Goal: Information Seeking & Learning: Learn about a topic

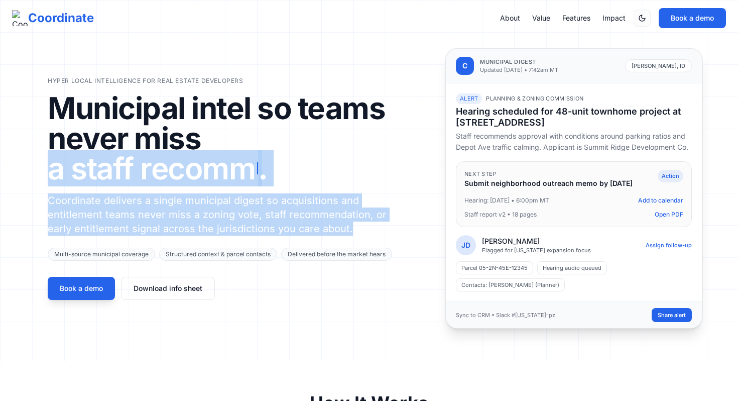
drag, startPoint x: 373, startPoint y: 212, endPoint x: 9, endPoint y: 182, distance: 365.2
click at [9, 182] on section "Hyper local intelligence for real estate developers Municipal intel so teams ne…" at bounding box center [369, 180] width 738 height 360
copy div "a staff recomm . Coordinate delivers a single municipal digest so acquisitions …"
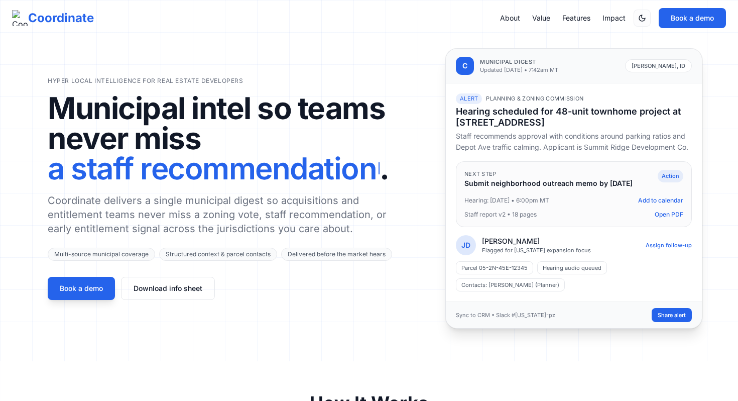
click at [102, 221] on p "Coordinate delivers a single municipal digest so acquisitions and entitlement t…" at bounding box center [221, 214] width 347 height 42
click at [101, 220] on p "Coordinate delivers a single municipal digest so acquisitions and entitlement t…" at bounding box center [221, 214] width 347 height 42
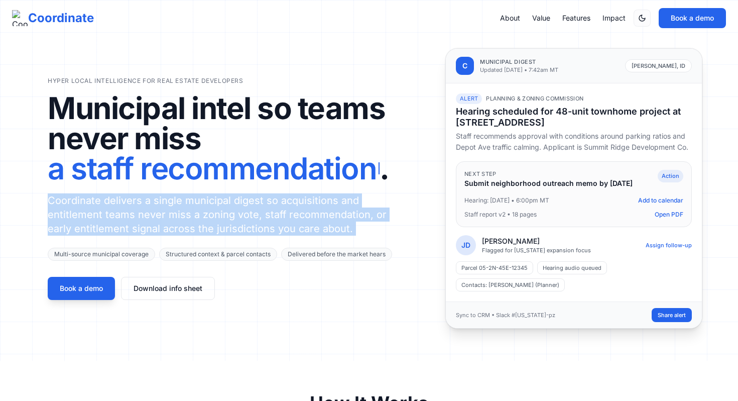
click at [101, 220] on p "Coordinate delivers a single municipal digest so acquisitions and entitlement t…" at bounding box center [221, 214] width 347 height 42
copy p "Coordinate delivers a single municipal digest so acquisitions and entitlement t…"
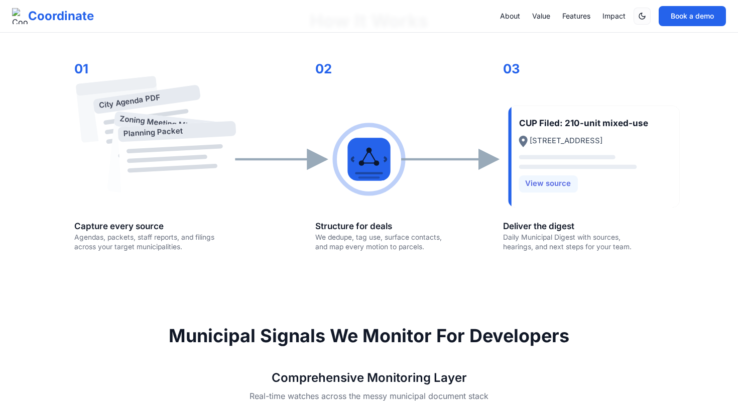
scroll to position [387, 0]
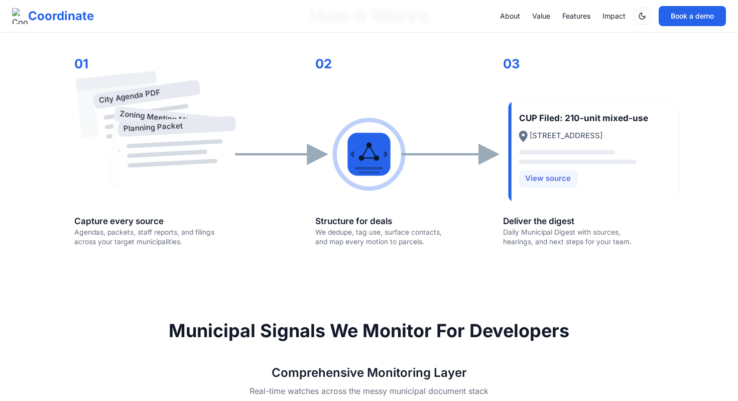
click at [46, 79] on section "How It Works City Agenda PDF Zoning Meeting Minutes Planning Packet CUP Filed: …" at bounding box center [369, 130] width 738 height 315
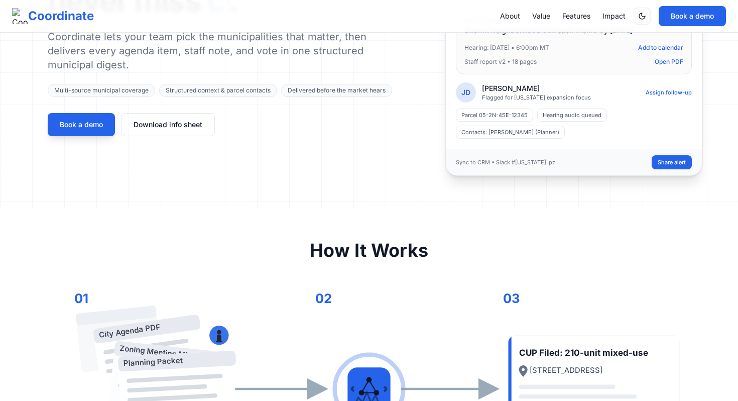
scroll to position [153, 0]
click at [201, 132] on link "Download info sheet" at bounding box center [168, 123] width 94 height 23
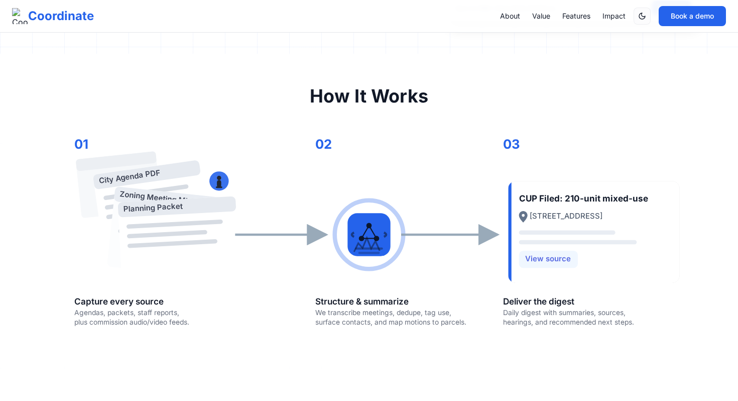
scroll to position [303, 0]
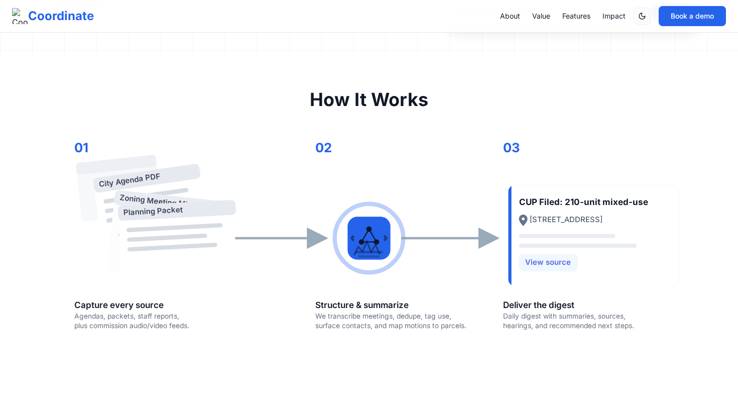
click at [225, 210] on rect "How Coordinate turns municipal documents into a digest for development teams" at bounding box center [177, 210] width 118 height 21
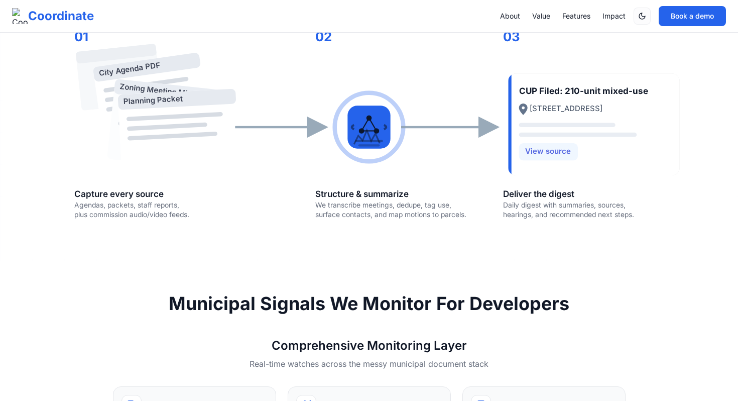
scroll to position [420, 0]
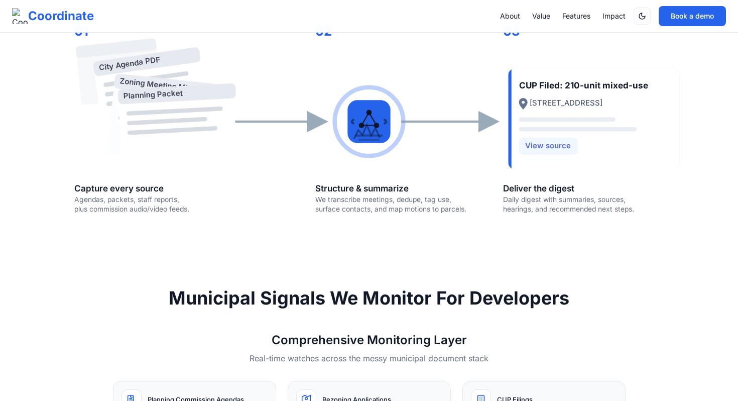
click at [83, 252] on section "How It Works City Agenda PDF Zoning Meeting Minutes Planning Packet CUP Filed: …" at bounding box center [369, 98] width 738 height 315
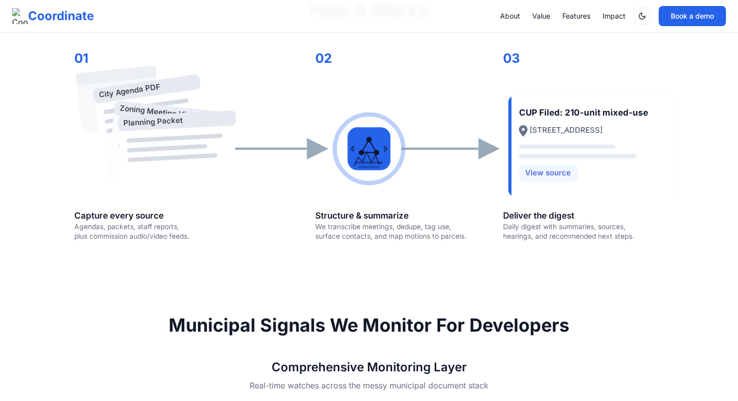
scroll to position [391, 0]
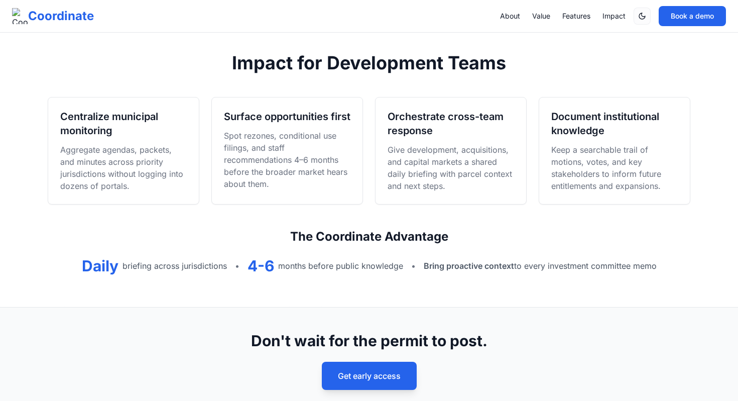
scroll to position [1054, 0]
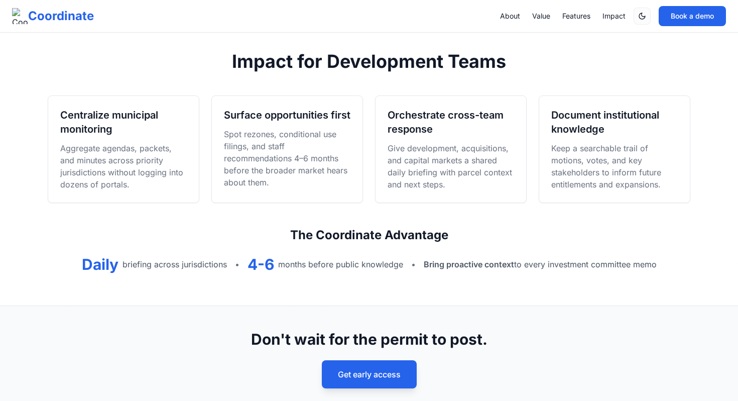
click at [517, 270] on div "Bring proactive context to every investment committee memo" at bounding box center [540, 264] width 233 height 12
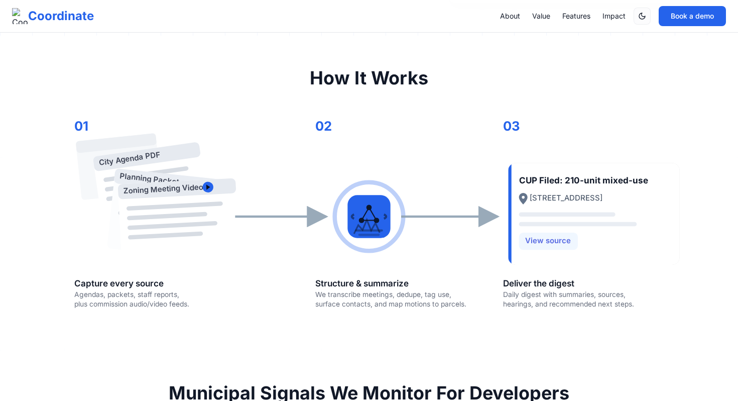
scroll to position [322, 0]
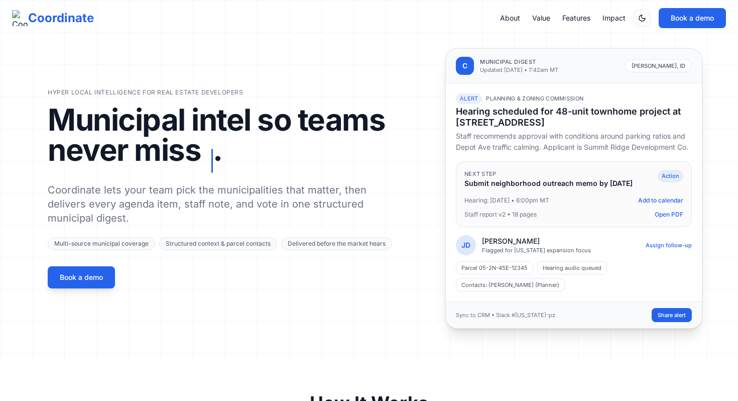
scroll to position [322, 0]
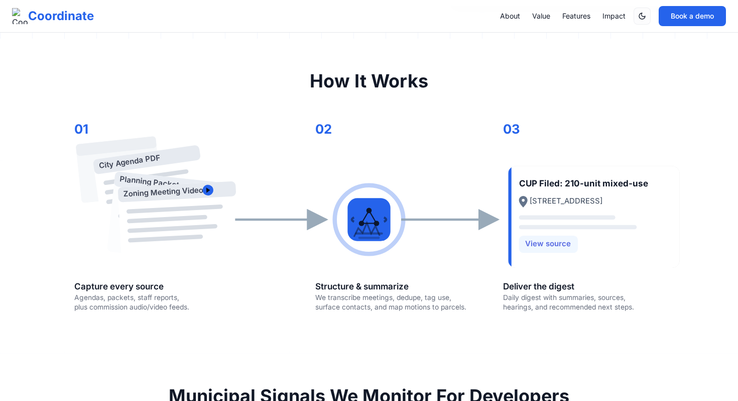
click at [224, 164] on icon "City Agenda PDF Planning Packet Zoning Meeting Video CUP Filed: 210-unit mixed-…" at bounding box center [369, 214] width 643 height 214
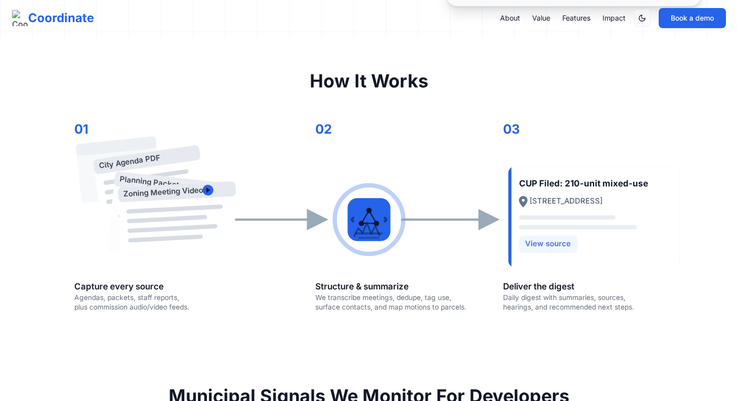
scroll to position [327, 0]
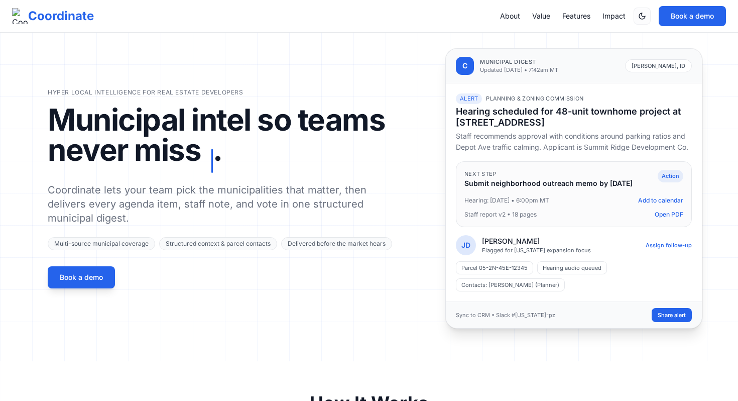
scroll to position [327, 0]
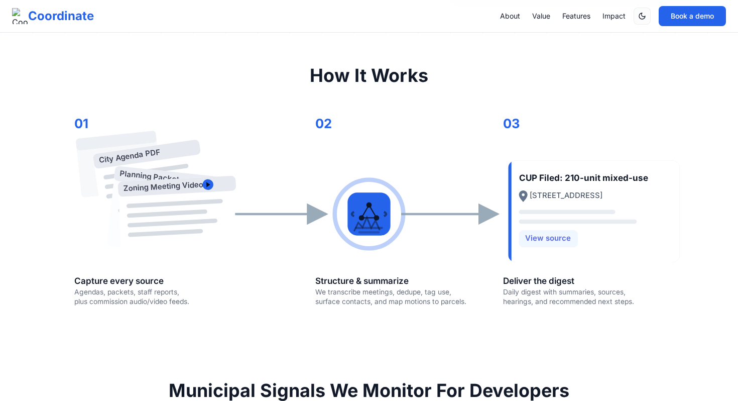
click at [207, 187] on circle "How Coordinate turns municipal documents into a digest for development teams" at bounding box center [207, 184] width 11 height 11
click at [207, 183] on polygon "How Coordinate turns municipal documents into a digest for development teams" at bounding box center [208, 185] width 4 height 6
click at [225, 166] on icon "City Agenda PDF Planning Packet Zoning Meeting Video CUP Filed: 210-unit mixed-…" at bounding box center [369, 208] width 643 height 214
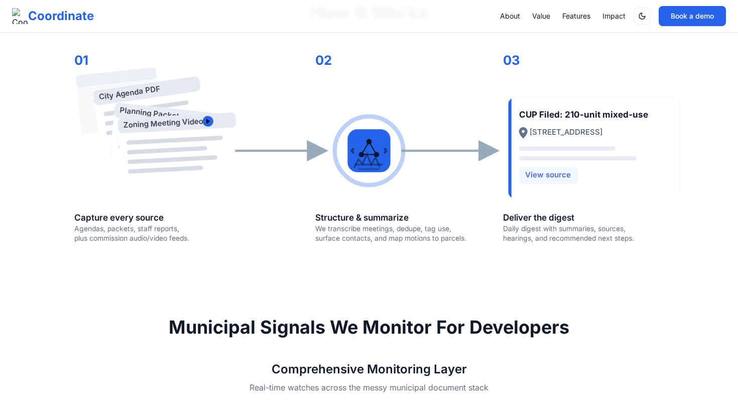
scroll to position [390, 0]
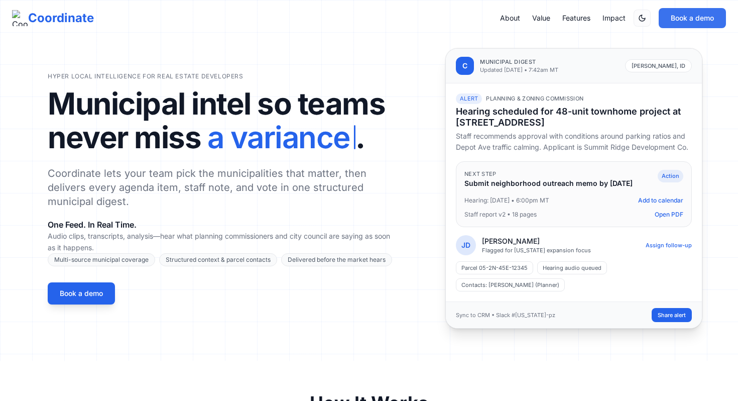
click at [682, 18] on button "Book a demo" at bounding box center [692, 18] width 67 height 20
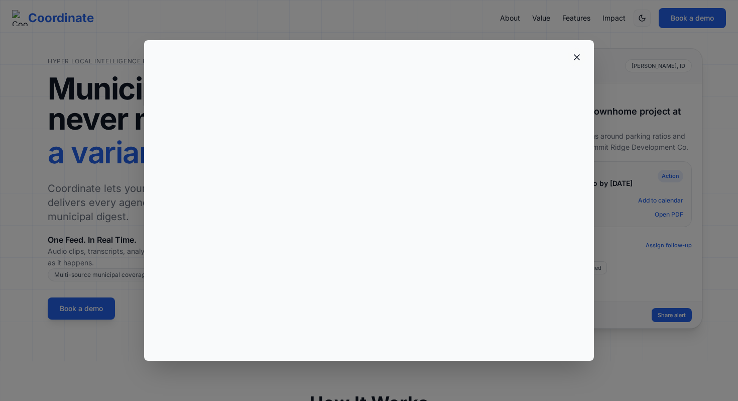
click at [576, 53] on icon at bounding box center [577, 57] width 10 height 10
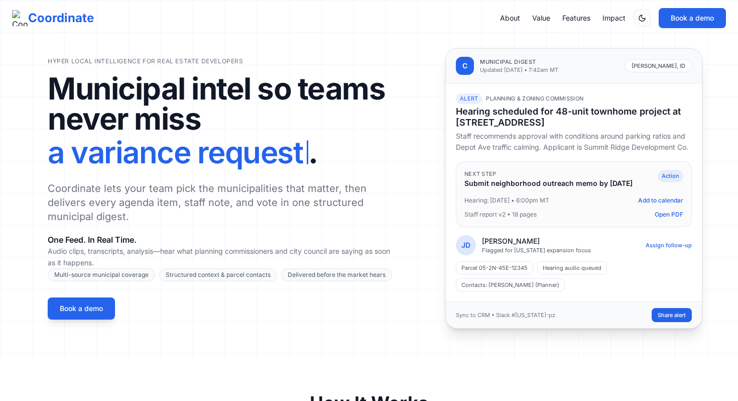
click at [541, 21] on link "Value" at bounding box center [541, 18] width 18 height 10
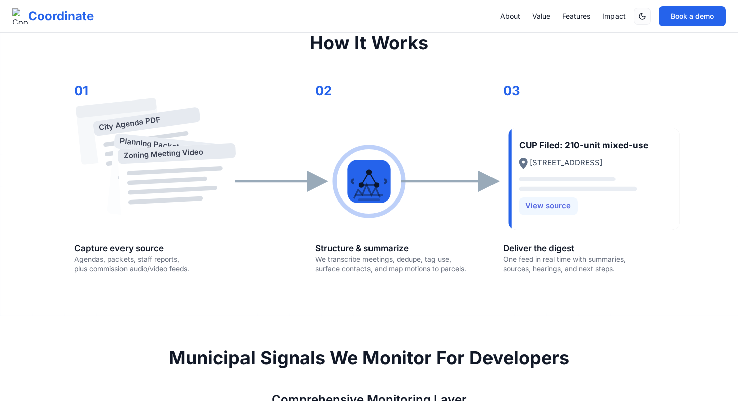
scroll to position [360, 0]
click at [516, 18] on link "About" at bounding box center [510, 16] width 20 height 10
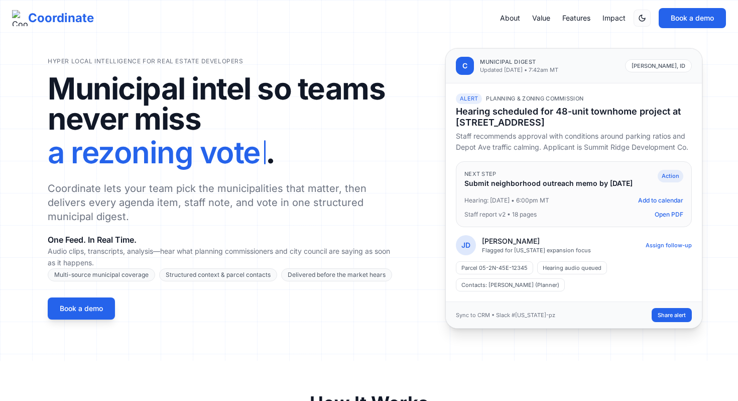
click at [572, 14] on link "Features" at bounding box center [576, 18] width 28 height 10
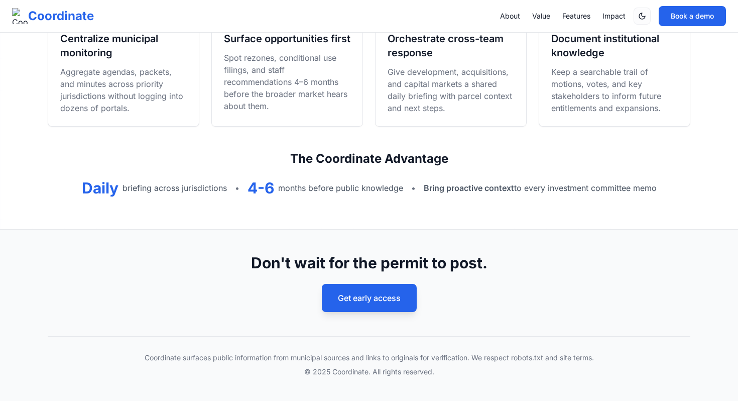
scroll to position [1142, 0]
click at [346, 296] on button "Get early access" at bounding box center [369, 298] width 95 height 28
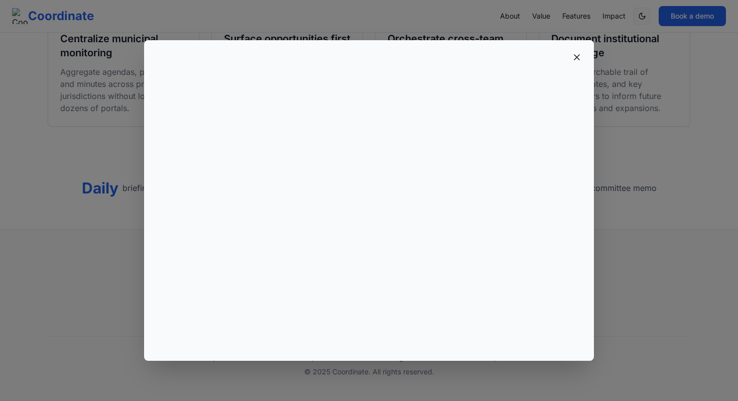
click at [574, 58] on icon at bounding box center [577, 57] width 10 height 10
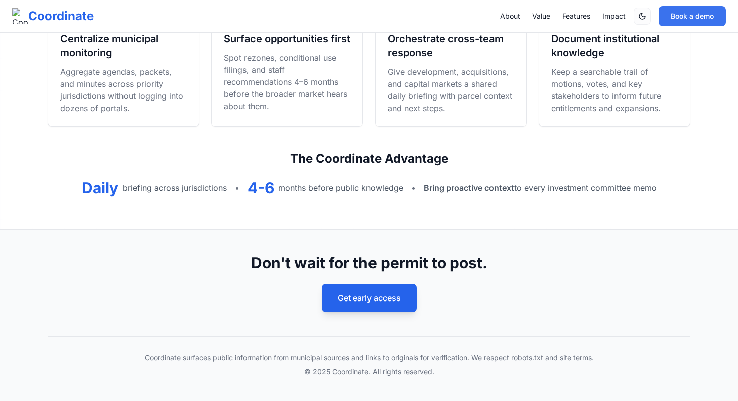
click at [662, 14] on button "Book a demo" at bounding box center [692, 16] width 67 height 20
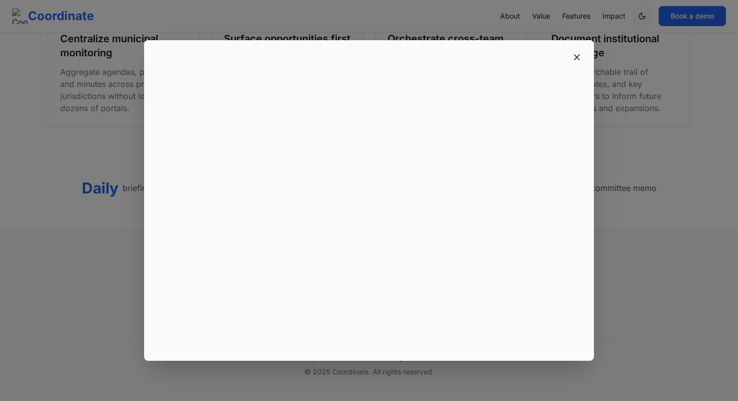
click at [576, 61] on icon at bounding box center [577, 57] width 10 height 10
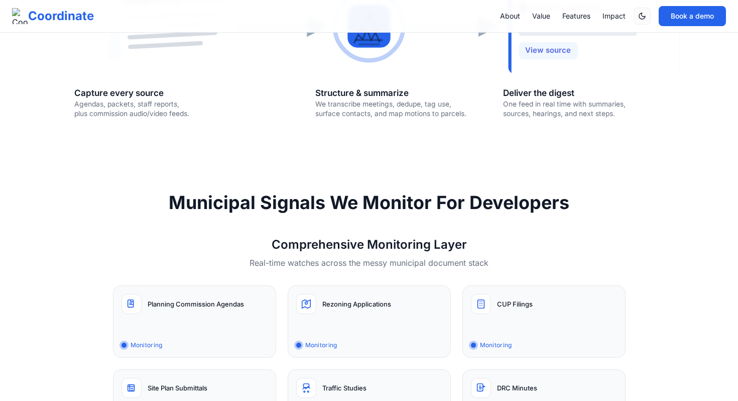
scroll to position [519, 0]
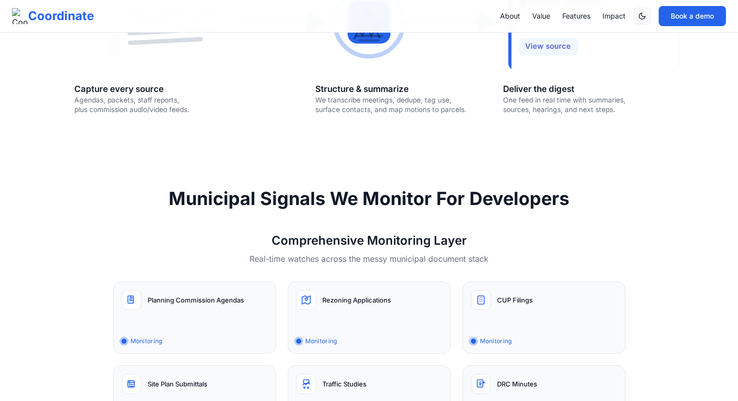
click at [642, 12] on icon "Switch to dark mode" at bounding box center [642, 16] width 8 height 8
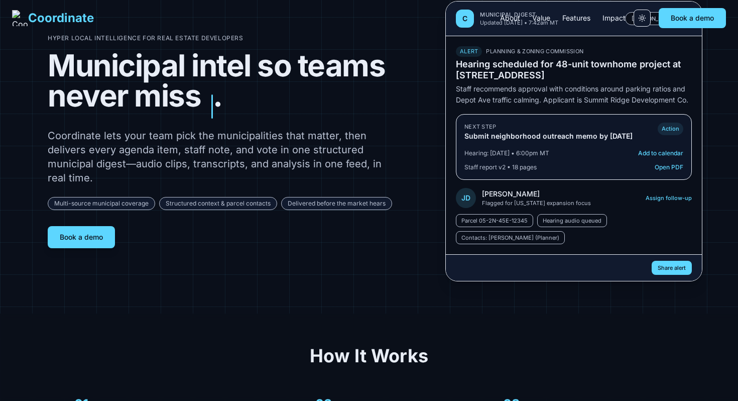
scroll to position [0, 0]
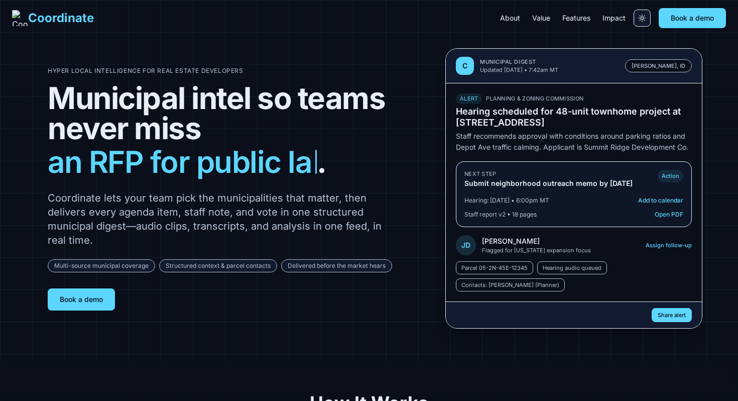
click at [643, 13] on button "Switch to light mode" at bounding box center [641, 18] width 17 height 17
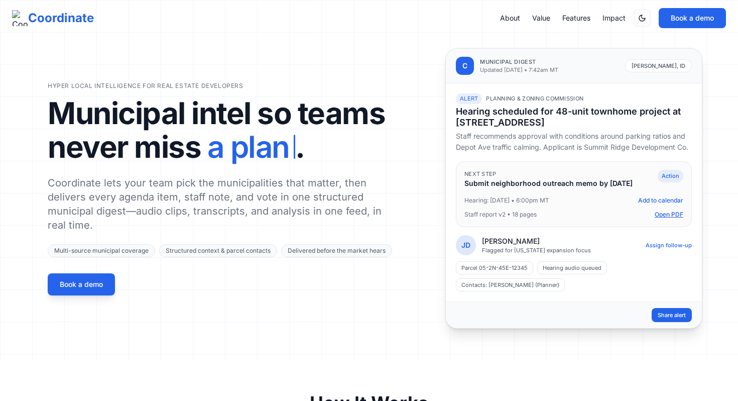
click at [662, 211] on button "Open PDF" at bounding box center [669, 214] width 29 height 8
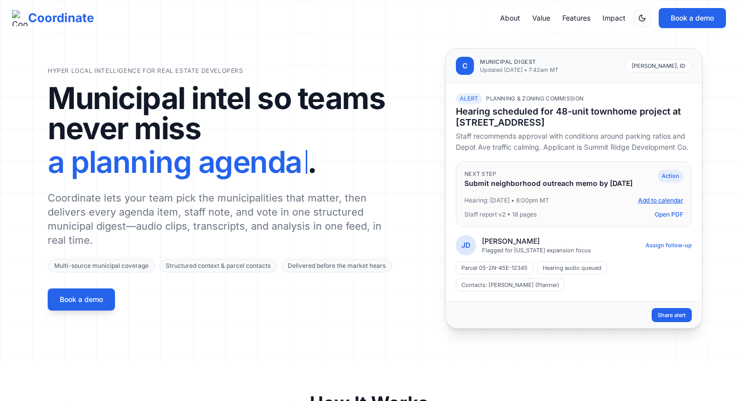
click at [648, 198] on button "Add to calendar" at bounding box center [660, 200] width 45 height 8
click at [670, 314] on button "Share alert" at bounding box center [672, 315] width 40 height 15
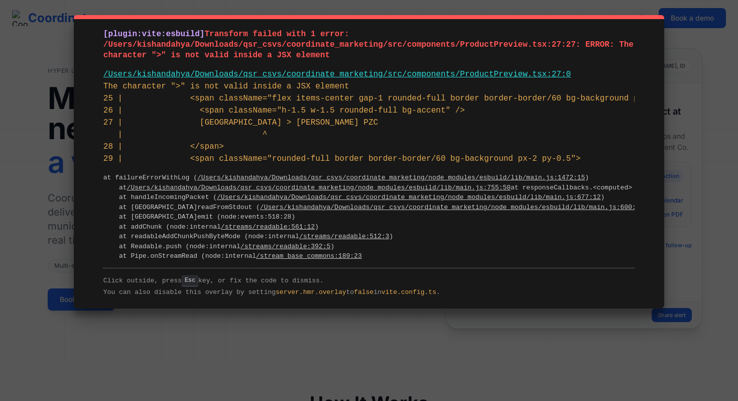
drag, startPoint x: 364, startPoint y: 57, endPoint x: 102, endPoint y: 43, distance: 261.9
click at [102, 43] on div "[plugin:vite:esbuild] Transform failed with 1 error: /Users/kishandahya/Downloa…" at bounding box center [369, 161] width 590 height 293
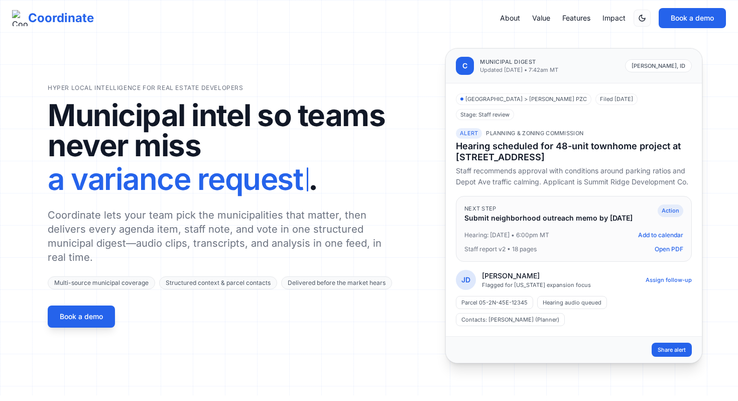
click at [390, 74] on div "Hyper local intelligence for real estate developers Municipal intel so teams ne…" at bounding box center [369, 205] width 643 height 315
